Goal: Information Seeking & Learning: Learn about a topic

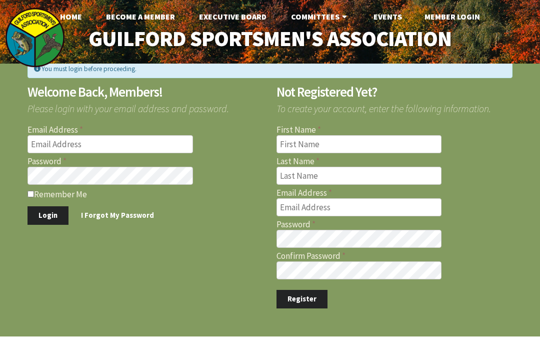
scroll to position [58, 0]
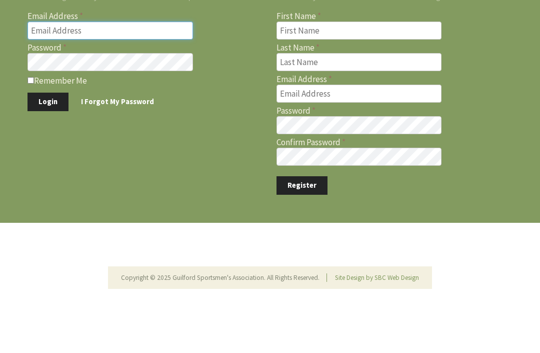
type input "[EMAIL_ADDRESS][DOMAIN_NAME]"
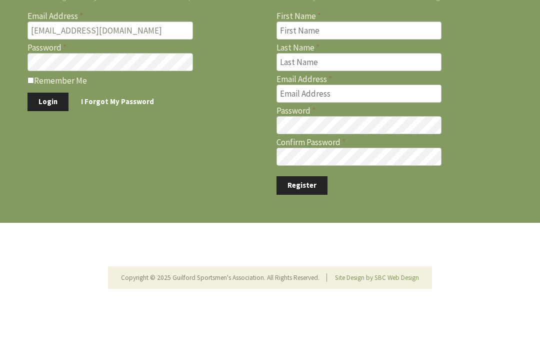
click at [47, 157] on button "Login" at bounding box center [48, 157] width 41 height 19
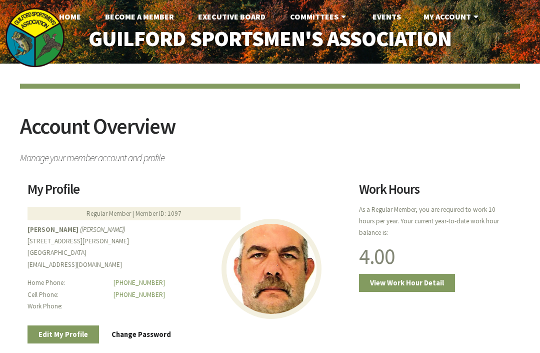
scroll to position [3, 0]
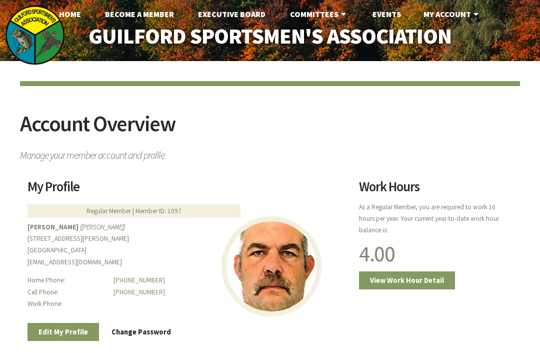
click at [407, 277] on link "View Work Hour Detail" at bounding box center [407, 280] width 96 height 19
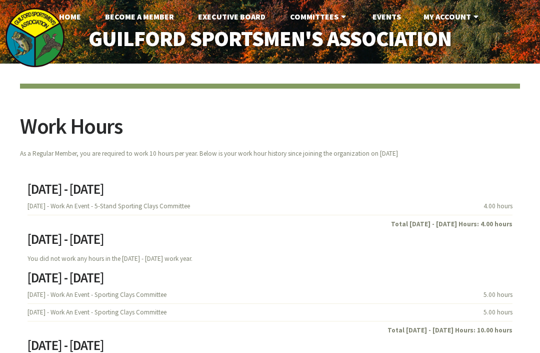
click at [395, 14] on link "Events" at bounding box center [387, 17] width 45 height 20
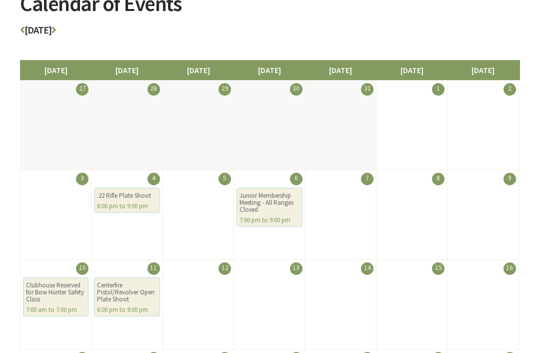
scroll to position [122, 0]
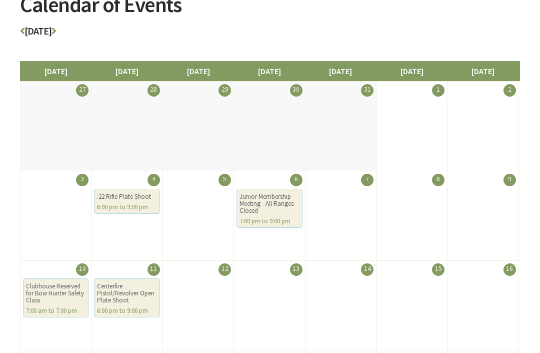
click at [65, 38] on h3 "August 2025" at bounding box center [270, 33] width 500 height 15
click at [74, 26] on h3 "August 2025" at bounding box center [270, 33] width 500 height 15
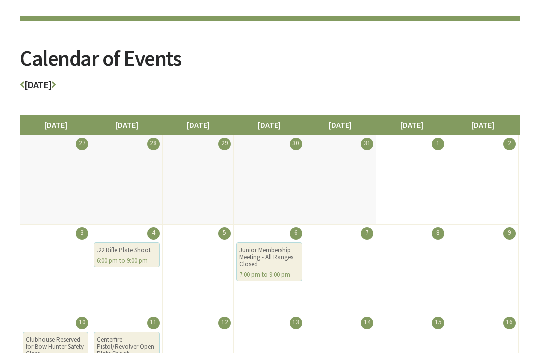
scroll to position [60, 0]
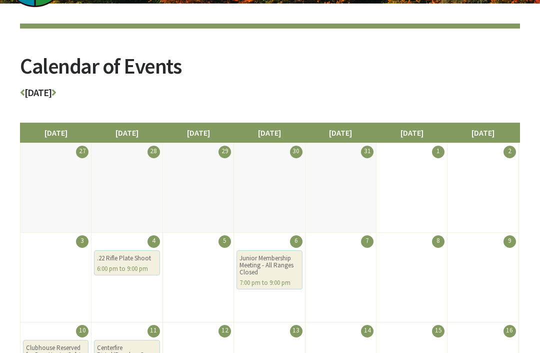
click at [56, 89] on icon at bounding box center [54, 93] width 5 height 10
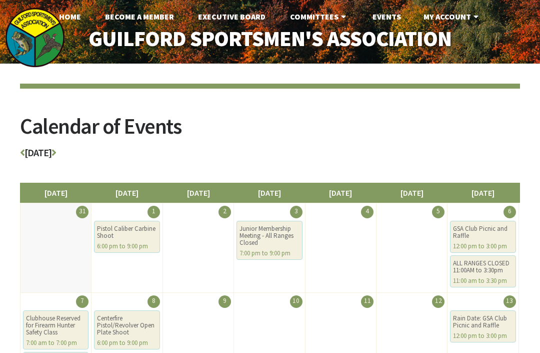
click at [56, 150] on icon at bounding box center [54, 153] width 5 height 10
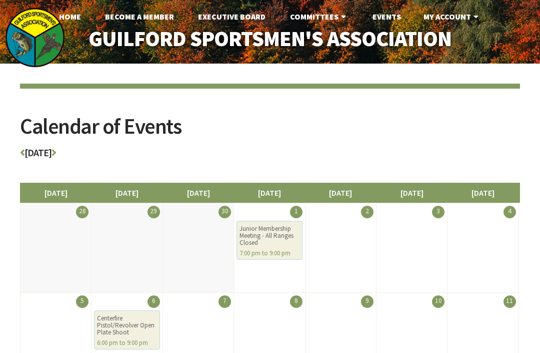
click at [56, 151] on icon at bounding box center [54, 153] width 5 height 10
